Goal: Navigation & Orientation: Go to known website

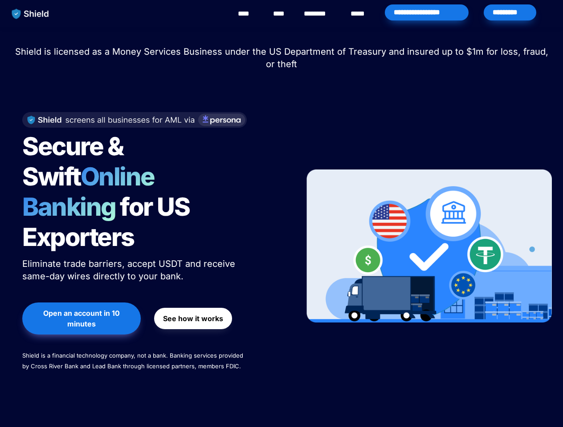
click at [281, 214] on div "Secure & Swift Online Banking for US Exporters Eliminate trade barriers, accept…" at bounding box center [152, 246] width 282 height 286
click at [30, 14] on img "main navigation" at bounding box center [31, 13] width 46 height 19
